Goal: Task Accomplishment & Management: Manage account settings

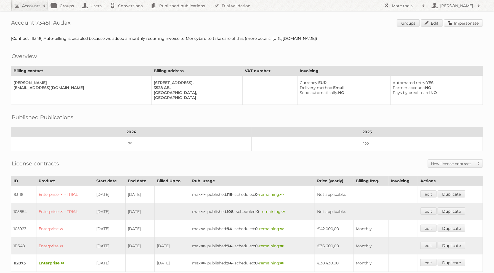
click at [455, 24] on link "Impersonate" at bounding box center [463, 22] width 39 height 7
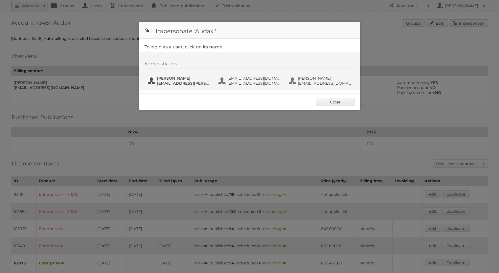
click at [206, 80] on span "Bart Linskens" at bounding box center [184, 78] width 54 height 5
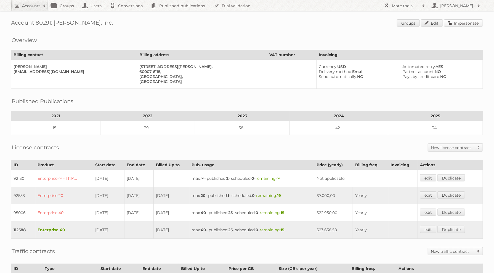
click at [466, 23] on link "Impersonate" at bounding box center [463, 22] width 39 height 7
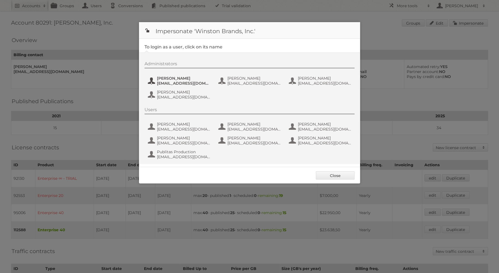
click at [205, 81] on span "[EMAIL_ADDRESS][DOMAIN_NAME]" at bounding box center [184, 83] width 54 height 5
